Goal: Complete application form

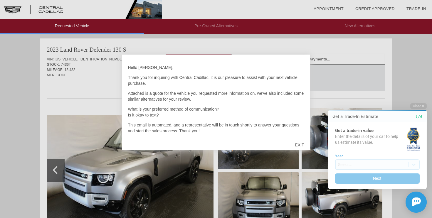
click at [298, 143] on div "EXIT" at bounding box center [299, 145] width 21 height 18
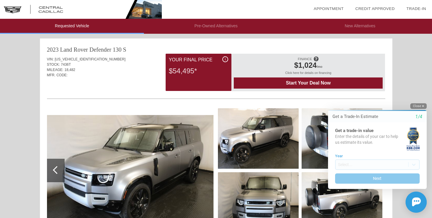
click at [417, 105] on button "Close" at bounding box center [418, 106] width 16 height 6
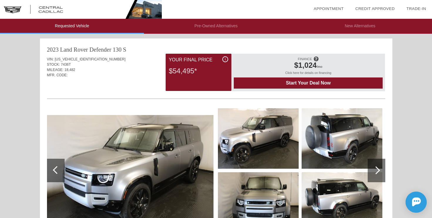
click at [375, 169] on div at bounding box center [376, 170] width 8 height 8
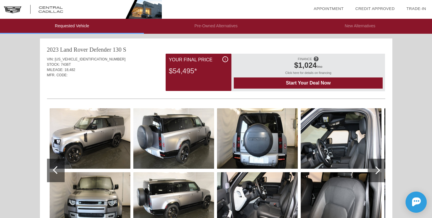
click at [374, 169] on div at bounding box center [376, 170] width 8 height 8
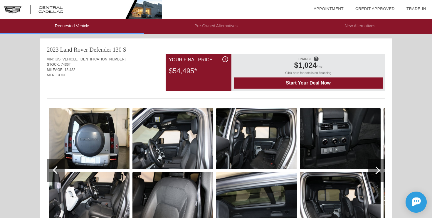
click at [372, 170] on div at bounding box center [376, 170] width 8 height 8
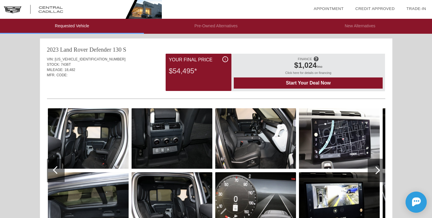
click at [372, 170] on div at bounding box center [376, 170] width 8 height 8
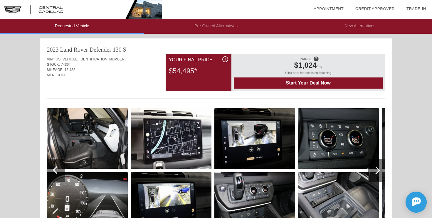
click at [371, 171] on div at bounding box center [376, 170] width 18 height 23
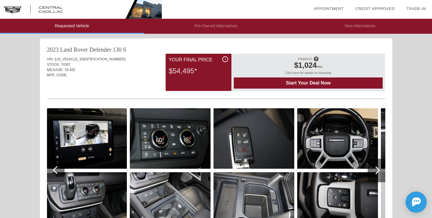
scroll to position [37, 0]
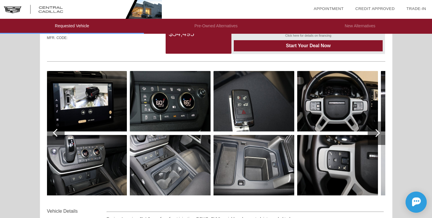
click at [379, 133] on div at bounding box center [376, 132] width 18 height 23
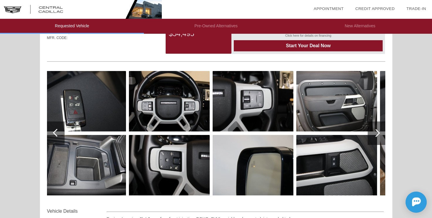
click at [379, 133] on div at bounding box center [376, 132] width 18 height 23
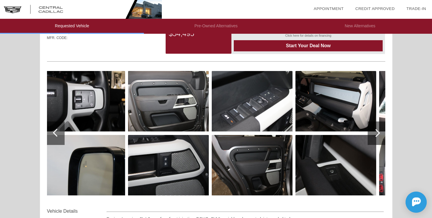
click at [379, 133] on div at bounding box center [376, 132] width 18 height 23
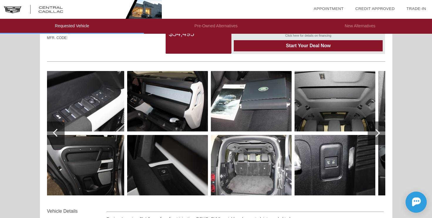
click at [379, 133] on div at bounding box center [376, 132] width 18 height 23
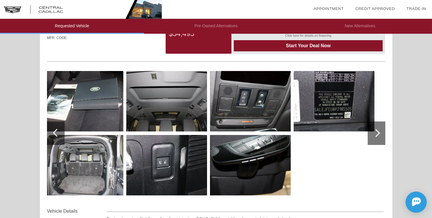
click at [89, 173] on img at bounding box center [83, 165] width 81 height 60
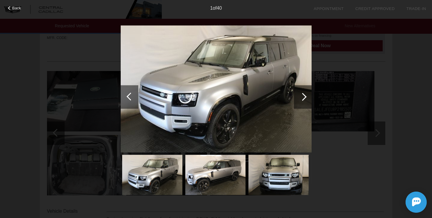
click at [94, 171] on div "Back 1 of 40" at bounding box center [216, 109] width 432 height 218
click at [301, 98] on div at bounding box center [302, 97] width 8 height 8
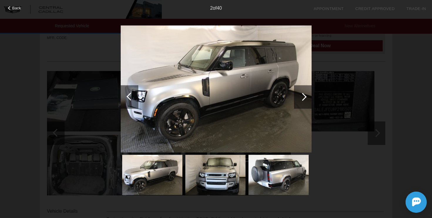
click at [301, 98] on div at bounding box center [302, 97] width 8 height 8
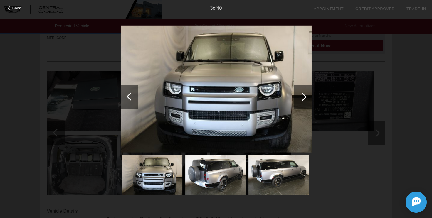
click at [302, 98] on div at bounding box center [302, 97] width 8 height 8
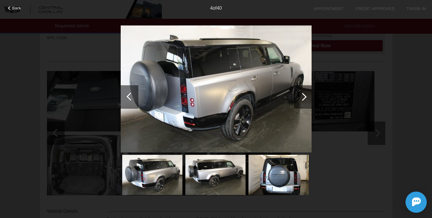
click at [302, 98] on div at bounding box center [302, 97] width 8 height 8
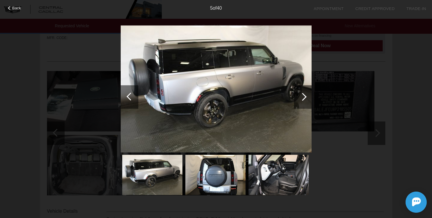
click at [302, 98] on div at bounding box center [302, 97] width 8 height 8
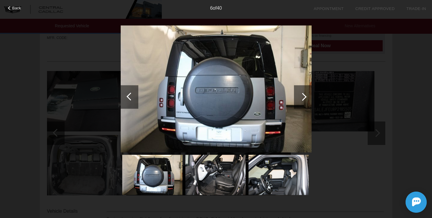
click at [302, 98] on div at bounding box center [302, 97] width 8 height 8
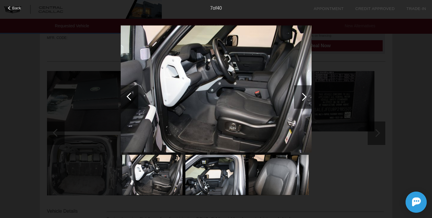
click at [305, 97] on div at bounding box center [302, 97] width 8 height 8
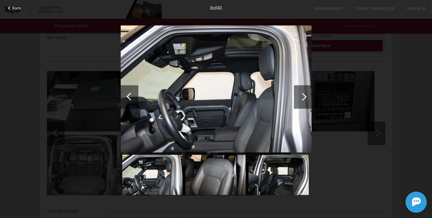
click at [305, 97] on div at bounding box center [302, 97] width 8 height 8
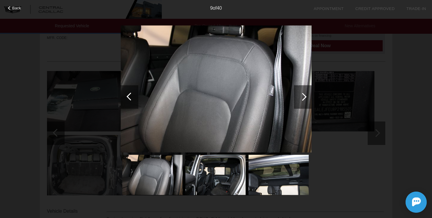
click at [305, 97] on div at bounding box center [302, 97] width 8 height 8
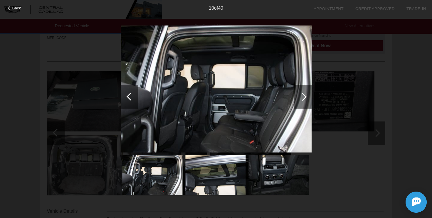
click at [305, 97] on div at bounding box center [302, 97] width 8 height 8
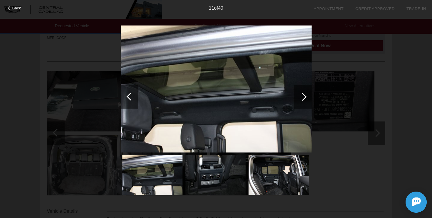
click at [305, 97] on div at bounding box center [302, 97] width 8 height 8
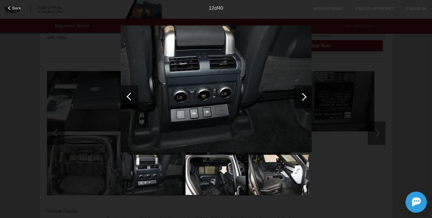
click at [305, 97] on div at bounding box center [302, 97] width 8 height 8
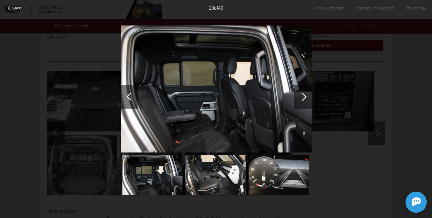
click at [305, 97] on div at bounding box center [302, 97] width 8 height 8
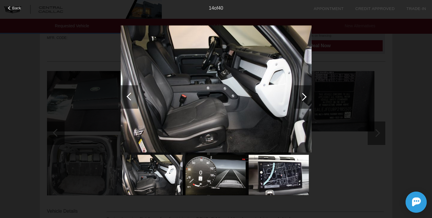
click at [305, 97] on div at bounding box center [302, 97] width 8 height 8
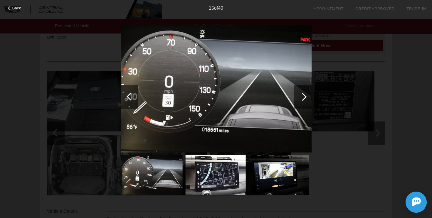
click at [305, 97] on div at bounding box center [302, 97] width 8 height 8
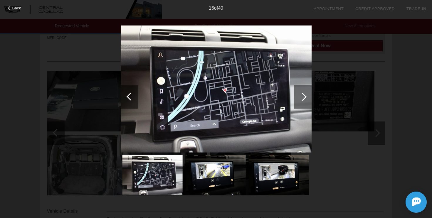
click at [305, 97] on div at bounding box center [302, 97] width 8 height 8
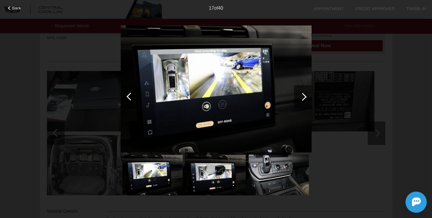
click at [305, 97] on div at bounding box center [302, 97] width 8 height 8
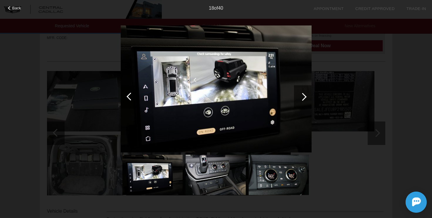
click at [302, 99] on div at bounding box center [302, 97] width 8 height 8
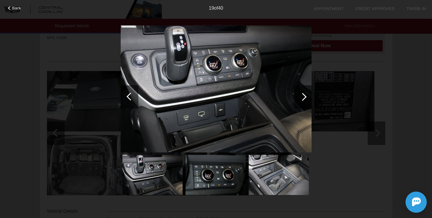
click at [302, 99] on div at bounding box center [302, 97] width 8 height 8
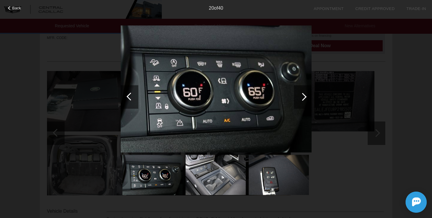
click at [302, 99] on div at bounding box center [302, 97] width 8 height 8
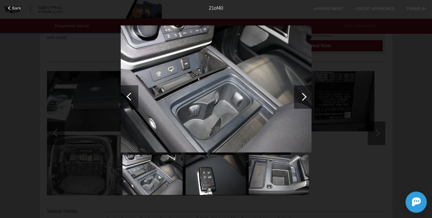
click at [302, 99] on div at bounding box center [302, 97] width 8 height 8
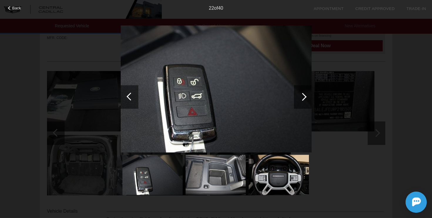
click at [302, 99] on div at bounding box center [302, 97] width 8 height 8
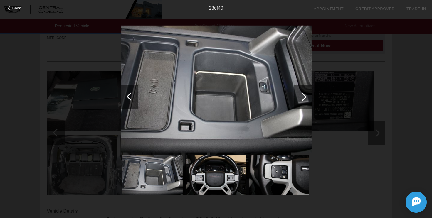
click at [302, 99] on div at bounding box center [302, 97] width 8 height 8
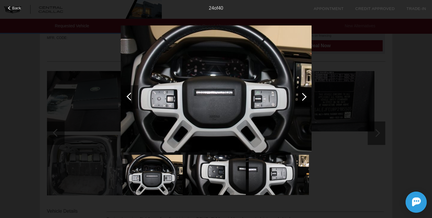
click at [302, 99] on div at bounding box center [302, 97] width 8 height 8
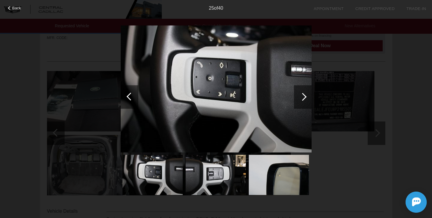
click at [302, 99] on div at bounding box center [302, 97] width 8 height 8
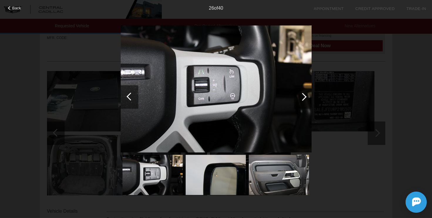
click at [302, 99] on div at bounding box center [302, 97] width 8 height 8
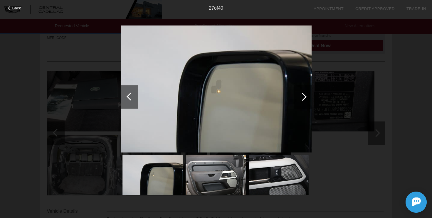
click at [303, 99] on div at bounding box center [302, 97] width 8 height 8
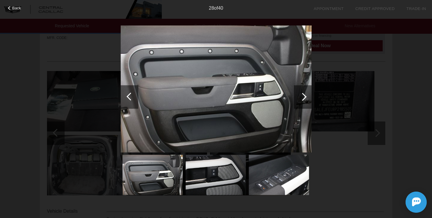
click at [303, 99] on div at bounding box center [302, 97] width 8 height 8
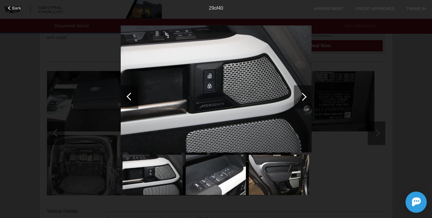
click at [303, 99] on div at bounding box center [302, 97] width 8 height 8
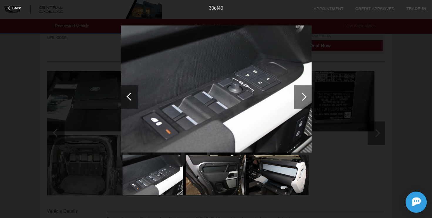
click at [303, 99] on div at bounding box center [302, 97] width 8 height 8
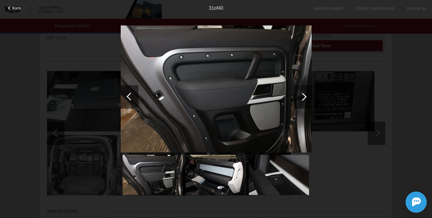
click at [303, 99] on div at bounding box center [302, 97] width 8 height 8
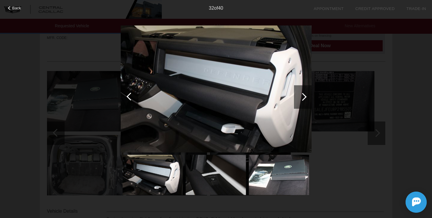
click at [303, 99] on div at bounding box center [302, 97] width 8 height 8
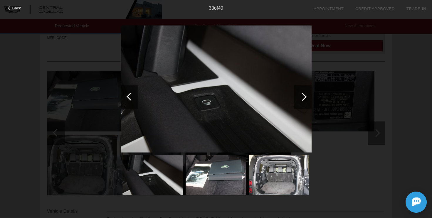
click at [303, 99] on div at bounding box center [302, 97] width 8 height 8
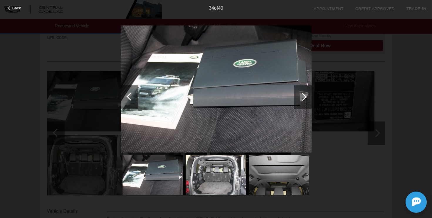
click at [303, 99] on div at bounding box center [302, 97] width 8 height 8
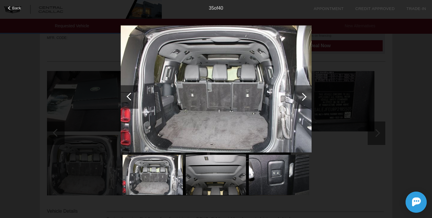
click at [303, 99] on div at bounding box center [302, 97] width 8 height 8
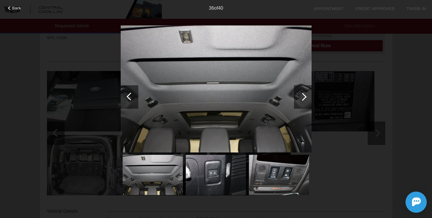
click at [303, 99] on div at bounding box center [302, 97] width 8 height 8
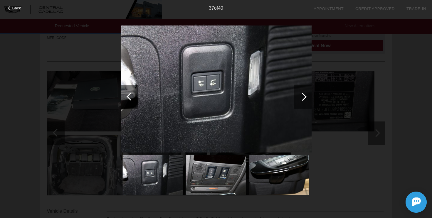
click at [303, 99] on div at bounding box center [302, 97] width 8 height 8
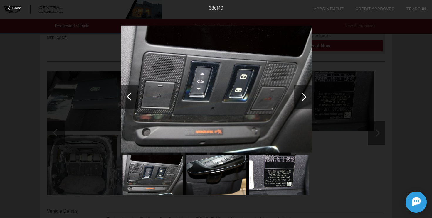
click at [304, 99] on div at bounding box center [303, 96] width 18 height 23
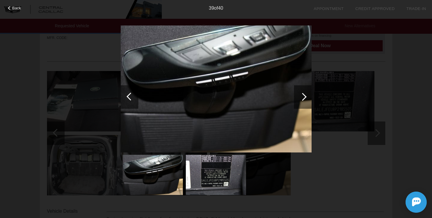
click at [304, 99] on div at bounding box center [303, 96] width 18 height 23
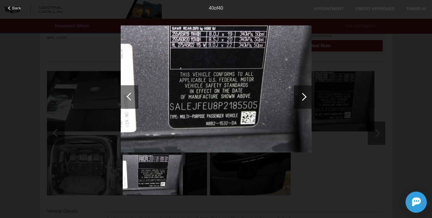
click at [304, 99] on div at bounding box center [303, 96] width 18 height 23
click at [305, 96] on div at bounding box center [302, 97] width 8 height 8
click at [302, 98] on div at bounding box center [302, 97] width 8 height 8
click at [306, 97] on div at bounding box center [303, 96] width 18 height 23
click at [411, 76] on div "Back 40 of 40" at bounding box center [216, 109] width 432 height 218
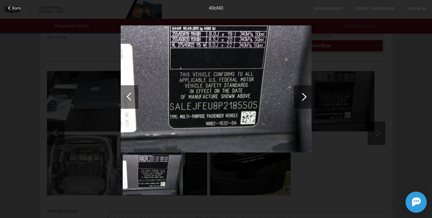
click at [13, 8] on span "Back" at bounding box center [16, 8] width 9 height 4
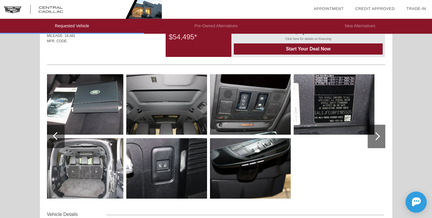
scroll to position [0, 0]
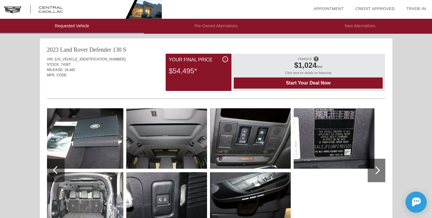
click at [287, 82] on span "Start Your Deal Now" at bounding box center [308, 82] width 134 height 5
click at [369, 8] on link "Credit Approved" at bounding box center [374, 8] width 39 height 4
